Goal: Task Accomplishment & Management: Manage account settings

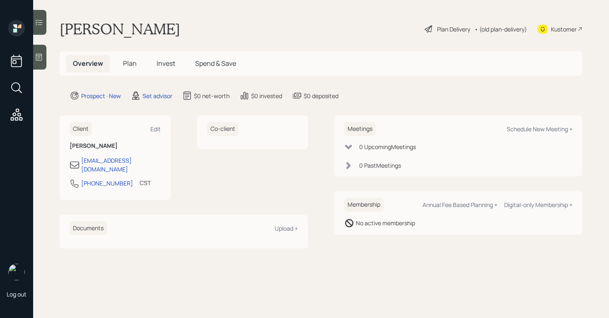
click at [43, 61] on div at bounding box center [39, 57] width 13 height 25
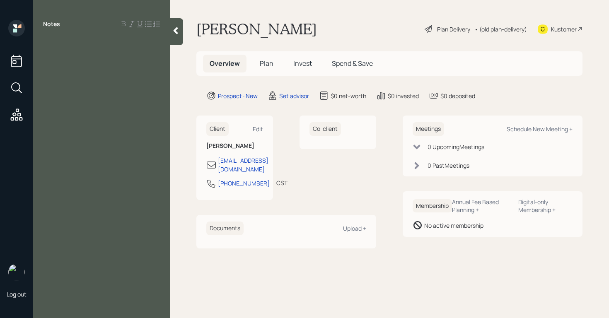
click at [89, 42] on div at bounding box center [101, 42] width 117 height 9
click at [154, 44] on span "- not working medical leave since jube 19th" at bounding box center [101, 47] width 116 height 18
click at [145, 52] on div "- not working medical leave since jube 19th" at bounding box center [101, 47] width 117 height 18
click at [158, 44] on span "- not working medical leave since jube 19th" at bounding box center [101, 47] width 116 height 18
click at [98, 44] on span "- not working medical leave since [DATE]" at bounding box center [94, 47] width 102 height 18
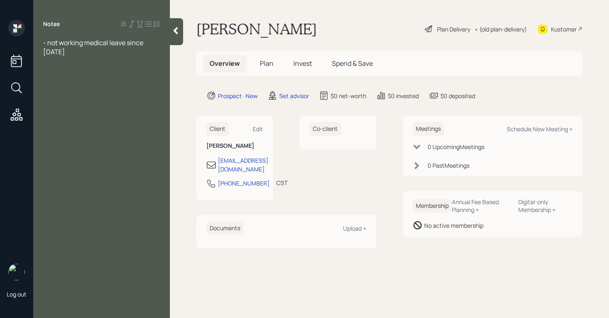
click at [97, 50] on div "- not working medical leave since [DATE]" at bounding box center [101, 47] width 117 height 18
click at [132, 61] on span "- pension from previous cocacole job 37000 t o IRA" at bounding box center [99, 65] width 112 height 18
click at [146, 63] on span "- pension from previous coca [PERSON_NAME] job 37000 t o IRA" at bounding box center [95, 65] width 105 height 18
click at [96, 68] on div "- pension from previous coca cola job 37000 t o IRA" at bounding box center [101, 65] width 117 height 18
click at [43, 43] on div "- not working medical leave since [DATE] - pension from previous coca cola job …" at bounding box center [101, 56] width 137 height 36
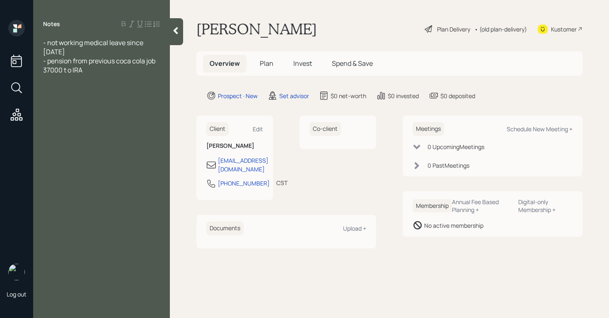
click at [43, 44] on div "- not working medical leave since [DATE] - pension from previous coca cola job …" at bounding box center [101, 56] width 137 height 36
click at [65, 48] on div "- not working medical leave since [DATE]" at bounding box center [101, 47] width 117 height 18
click at [45, 44] on span "- not working medical leave since [DATE]" at bounding box center [94, 47] width 102 height 18
click at [103, 76] on div "Notes - not working medical leave since [DATE] - pension from previous coca col…" at bounding box center [101, 164] width 137 height 289
click at [104, 73] on div "- pension from previous coca cola job 37000 t o IRA" at bounding box center [101, 65] width 117 height 18
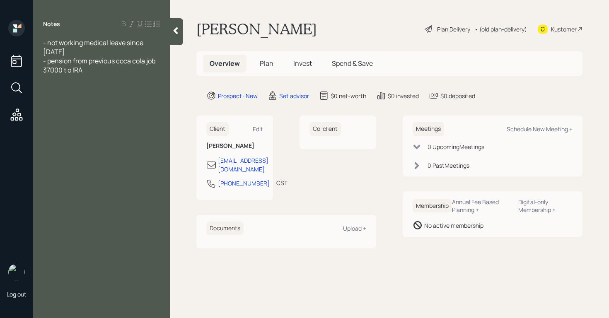
click at [44, 44] on span "- not working medical leave since [DATE]" at bounding box center [94, 47] width 102 height 18
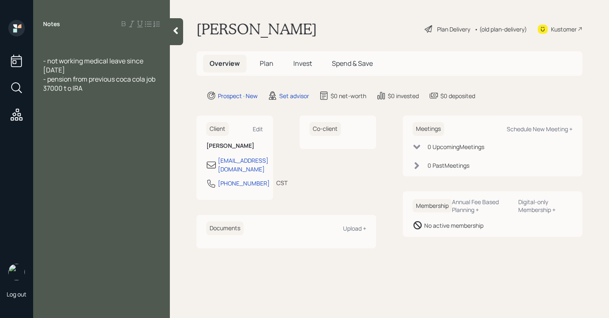
click at [53, 41] on div at bounding box center [101, 42] width 117 height 9
click at [43, 61] on div "- 60 in October - not working medical leave since [DATE] - pension from previou…" at bounding box center [101, 65] width 137 height 55
click at [45, 61] on span "- not working medical leave since [DATE]" at bounding box center [94, 65] width 102 height 18
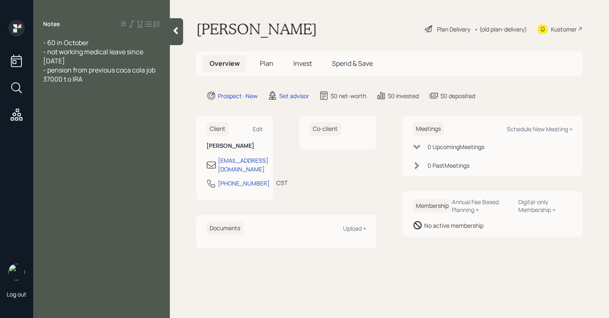
click at [68, 61] on div "- not working medical leave since [DATE]" at bounding box center [101, 56] width 117 height 18
click at [81, 143] on div "Notes - 60 in October - not working medical leave since [DATE] $ 27 per week - …" at bounding box center [101, 164] width 137 height 289
click at [44, 112] on div "Notes - 60 in October - not working medical leave since [DATE] $ 27 per week - …" at bounding box center [101, 164] width 137 height 289
click at [56, 70] on div at bounding box center [101, 69] width 117 height 9
click at [110, 56] on span "- not working medical leave since [DATE] $ 27 per week" at bounding box center [94, 56] width 102 height 18
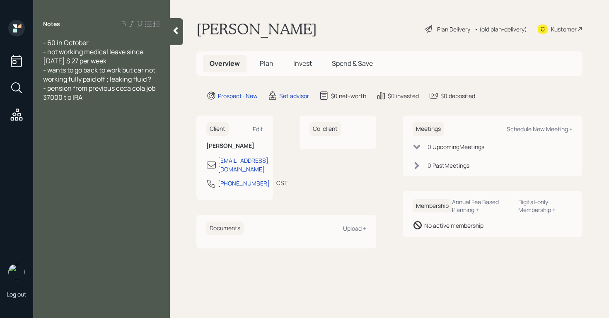
click at [110, 59] on div "- not working medical leave since [DATE] $ 27 per week" at bounding box center [101, 56] width 117 height 18
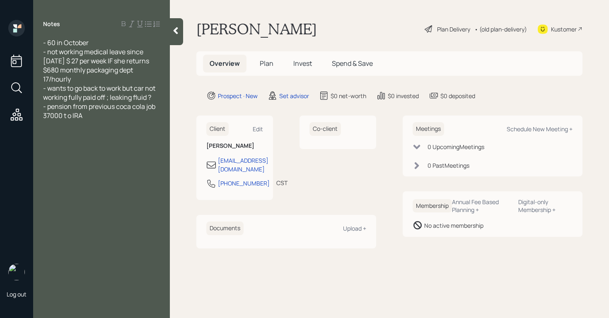
click at [103, 106] on div "- pension from previous coca cola job 37000 t o IRA" at bounding box center [101, 111] width 117 height 18
click at [50, 106] on span "- pension from previous coca cola job 37000 t o IRA" at bounding box center [100, 111] width 114 height 18
click at [62, 109] on span "- pension from previous coca cola job 37000 t o IRA" at bounding box center [100, 111] width 114 height 18
drag, startPoint x: 52, startPoint y: 109, endPoint x: 61, endPoint y: 107, distance: 9.1
click at [53, 109] on span "- pension from previous coca cola job 37 to IRA" at bounding box center [100, 111] width 114 height 18
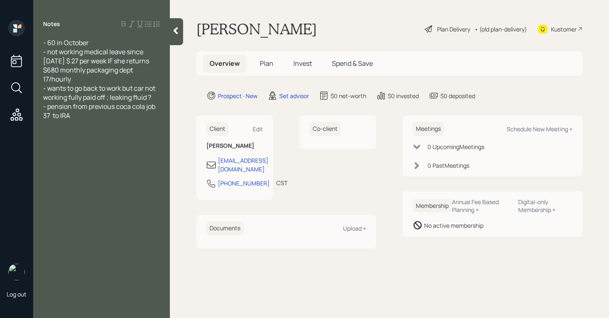
drag, startPoint x: 107, startPoint y: 115, endPoint x: 99, endPoint y: 115, distance: 8.7
click at [107, 120] on div at bounding box center [101, 124] width 117 height 9
click at [52, 104] on span "- pension from previous coca cola job 37 to IRA" at bounding box center [100, 111] width 114 height 18
click at [104, 120] on div at bounding box center [101, 124] width 117 height 9
click at [115, 107] on div "- pension from previous coca cola job 37,253 to IRA" at bounding box center [101, 111] width 117 height 18
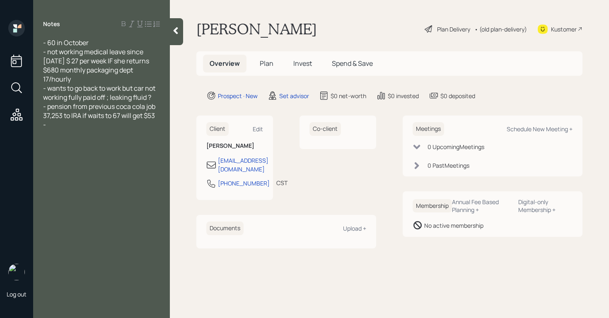
click at [59, 120] on div "-" at bounding box center [101, 124] width 117 height 9
click at [100, 120] on span "-checking/savings 400" at bounding box center [78, 124] width 70 height 9
click at [101, 120] on span "-checking/savings 400" at bounding box center [78, 124] width 70 height 9
click at [69, 141] on div "Notes - 60 in October - not working medical leave since [DATE] $ 27 per week IF…" at bounding box center [101, 164] width 137 height 289
click at [66, 149] on div "Notes - 60 in October - not working medical leave since [DATE] $ 27 per week IF…" at bounding box center [101, 164] width 137 height 289
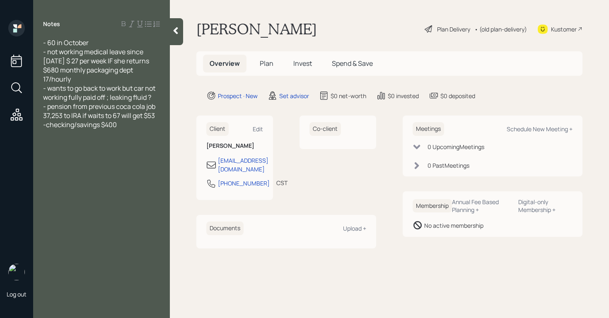
click at [127, 129] on div at bounding box center [101, 133] width 117 height 9
click at [97, 148] on span "- renting section 740 when working but now" at bounding box center [96, 157] width 107 height 18
click at [95, 166] on div at bounding box center [101, 170] width 117 height 9
click at [92, 152] on div "- renting section $740 when working but now" at bounding box center [101, 157] width 117 height 18
click at [66, 184] on span "- medical bills" at bounding box center [63, 188] width 41 height 9
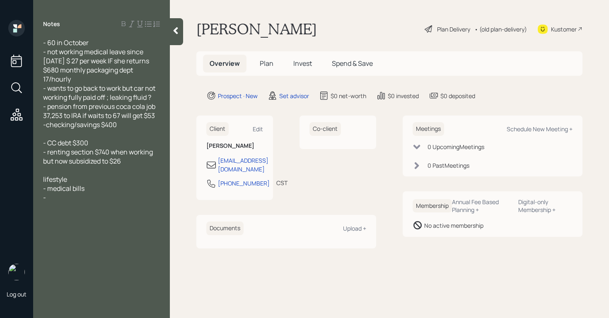
click at [63, 193] on div "-" at bounding box center [101, 197] width 117 height 9
click at [153, 233] on div "Notes - 60 in October - not working medical leave since [DATE] $ 27 per week IF…" at bounding box center [101, 164] width 137 height 289
click at [529, 132] on div "Schedule New Meeting +" at bounding box center [540, 129] width 66 height 8
select select "round-[PERSON_NAME]"
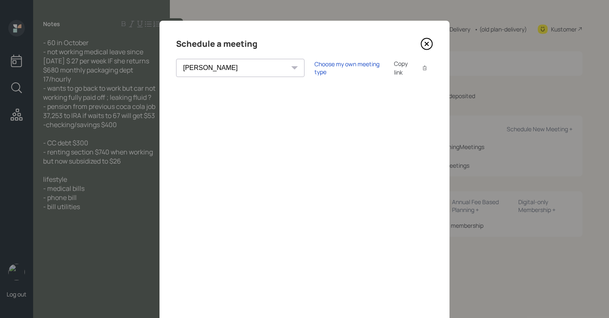
click at [431, 46] on div "Schedule a meeting [PERSON_NAME] [PERSON_NAME] [PERSON_NAME] [PERSON_NAME] [PER…" at bounding box center [305, 187] width 290 height 332
click at [430, 46] on div "Schedule a meeting [PERSON_NAME] [PERSON_NAME] [PERSON_NAME] [PERSON_NAME] [PER…" at bounding box center [305, 187] width 290 height 332
click at [427, 45] on icon at bounding box center [427, 44] width 12 height 12
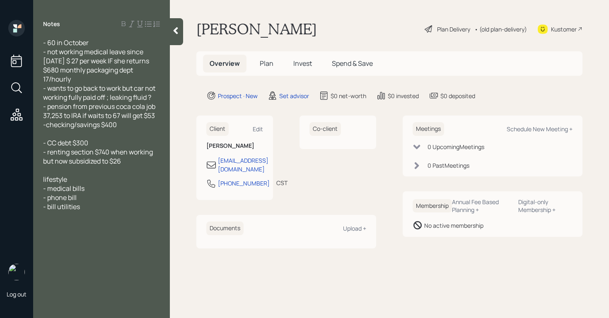
click at [56, 63] on span "- not working medical leave since [DATE] $ 27 per week IF she returns $680 mont…" at bounding box center [96, 65] width 107 height 36
click at [161, 65] on div "- 60 in October - not working medical leave since [DATE] gets $ 27 per week IF …" at bounding box center [101, 134] width 137 height 192
click at [161, 62] on div "- 60 in October - not working medical leave since [DATE] gets $ 27 per week IF …" at bounding box center [101, 134] width 137 height 192
click at [158, 62] on span "- not working medical leave since [DATE] gets $ 27 per week IF she returns $680…" at bounding box center [100, 65] width 115 height 36
click at [107, 69] on span "- not working medical leave since [DATE] gets $ 27 per week IF she returns will…" at bounding box center [94, 65] width 102 height 36
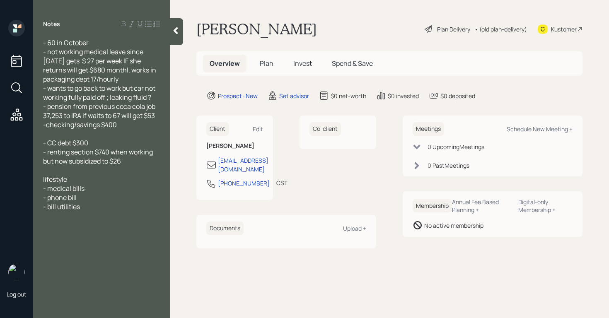
click at [107, 70] on span "- not working medical leave since [DATE] gets $ 27 per week IF she returns will…" at bounding box center [100, 65] width 114 height 36
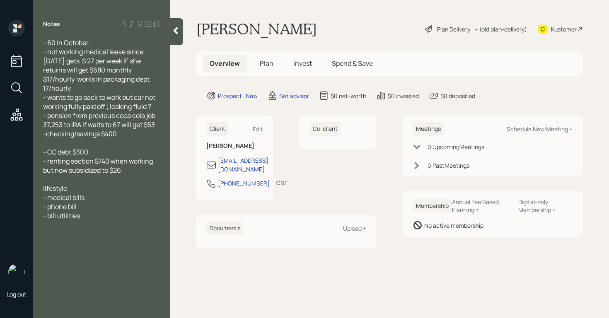
drag, startPoint x: 149, startPoint y: 78, endPoint x: 119, endPoint y: 79, distance: 29.9
click at [119, 79] on div "- not working medical leave since [DATE] gets $ 27 per week IF she returns will…" at bounding box center [101, 70] width 117 height 46
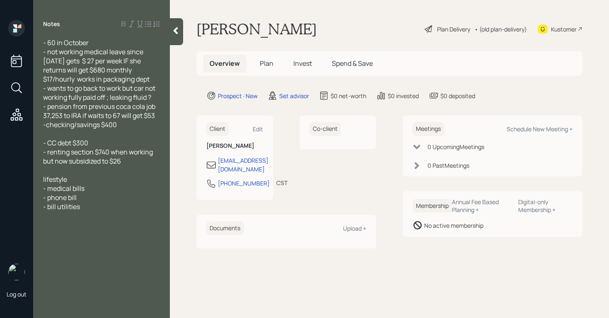
click at [72, 115] on span "- pension from previous coca cola job 37,253 to IRA if waits to 67 will get $53" at bounding box center [100, 111] width 114 height 18
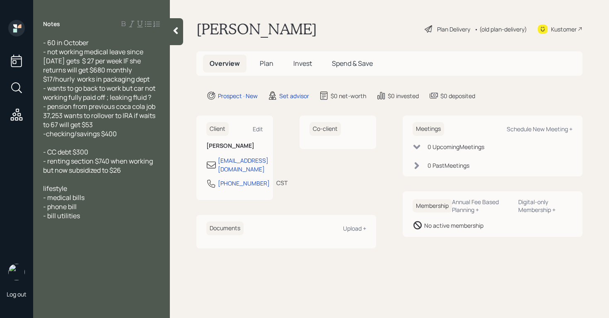
click at [113, 127] on div "- pension from previous coca cola job 37,253 wants to rollover to IRA if waits …" at bounding box center [101, 115] width 117 height 27
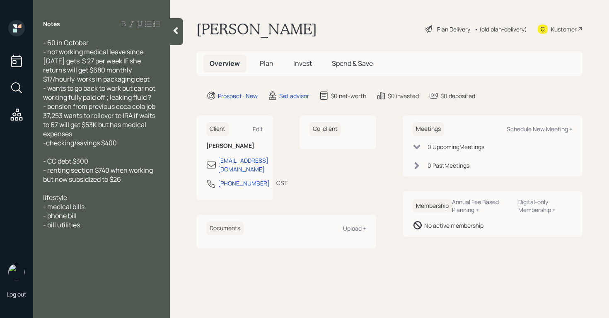
click at [96, 167] on span "- renting section $740 when working but now subsidized to $26" at bounding box center [98, 175] width 111 height 18
drag, startPoint x: 129, startPoint y: 171, endPoint x: 134, endPoint y: 171, distance: 5.0
click at [129, 171] on span "- renting section 8 housing ]. cost $740 when working but now subsidized to $26" at bounding box center [102, 179] width 118 height 27
click at [159, 168] on span "- renting section 8 housing . cost $740 when working but now subsidized to $26" at bounding box center [101, 179] width 116 height 27
click at [134, 192] on div "- renting section 8 housing . cost $740 monthly when working but now subsidized…" at bounding box center [101, 179] width 117 height 27
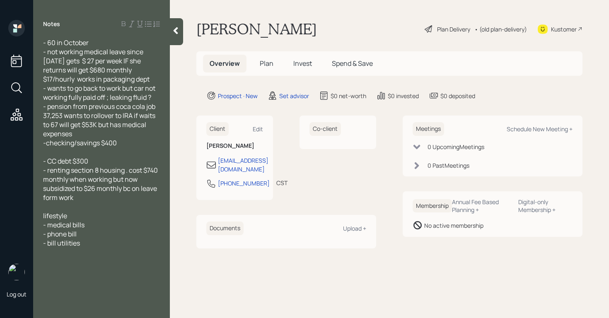
click at [51, 198] on span "- renting section 8 housing . cost $740 monthly when working but now subsidized…" at bounding box center [101, 184] width 116 height 36
click at [85, 240] on div "- bill utilities" at bounding box center [101, 243] width 117 height 9
click at [97, 214] on div "lifestyle" at bounding box center [101, 215] width 117 height 9
